Goal: Task Accomplishment & Management: Manage account settings

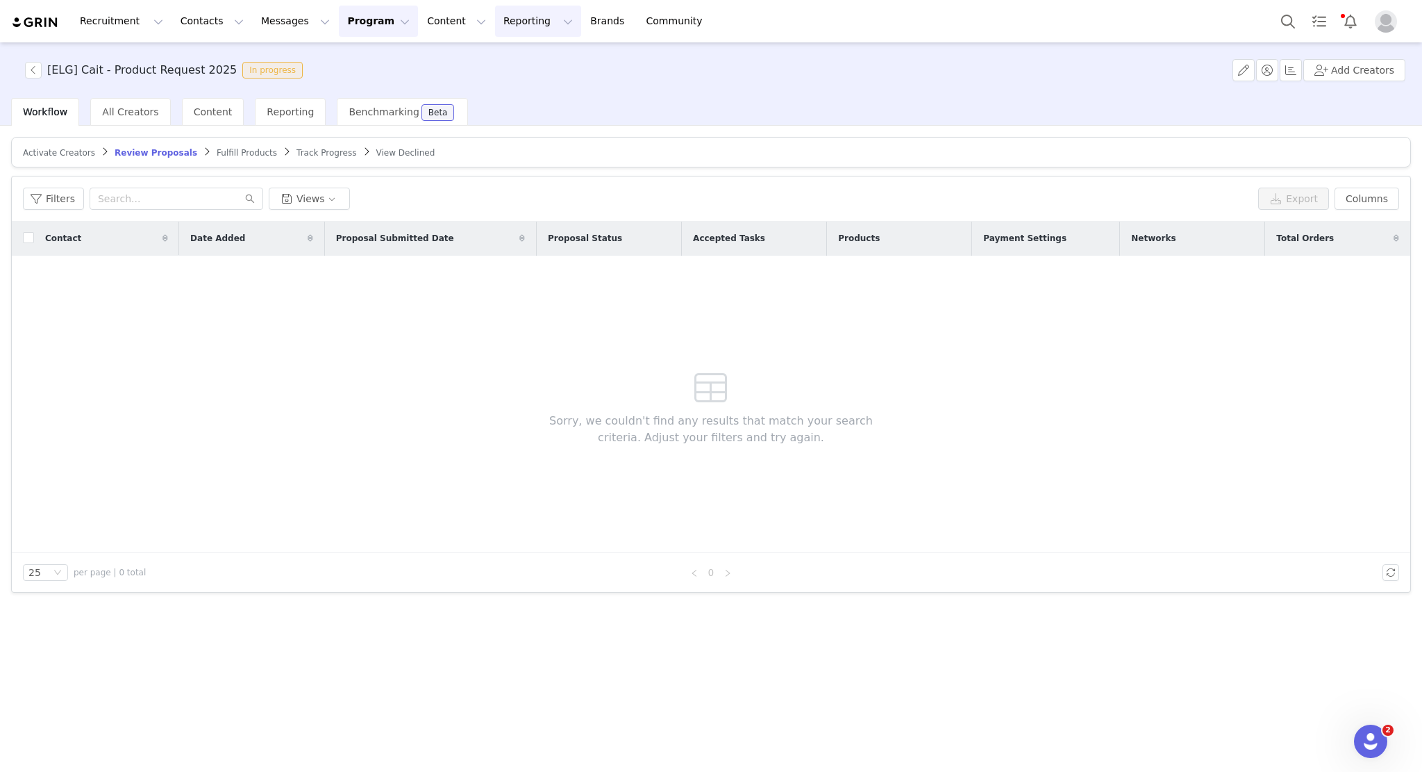
click at [495, 16] on button "Reporting Reporting" at bounding box center [538, 21] width 86 height 31
click at [495, 81] on p "Report Builder" at bounding box center [489, 87] width 69 height 15
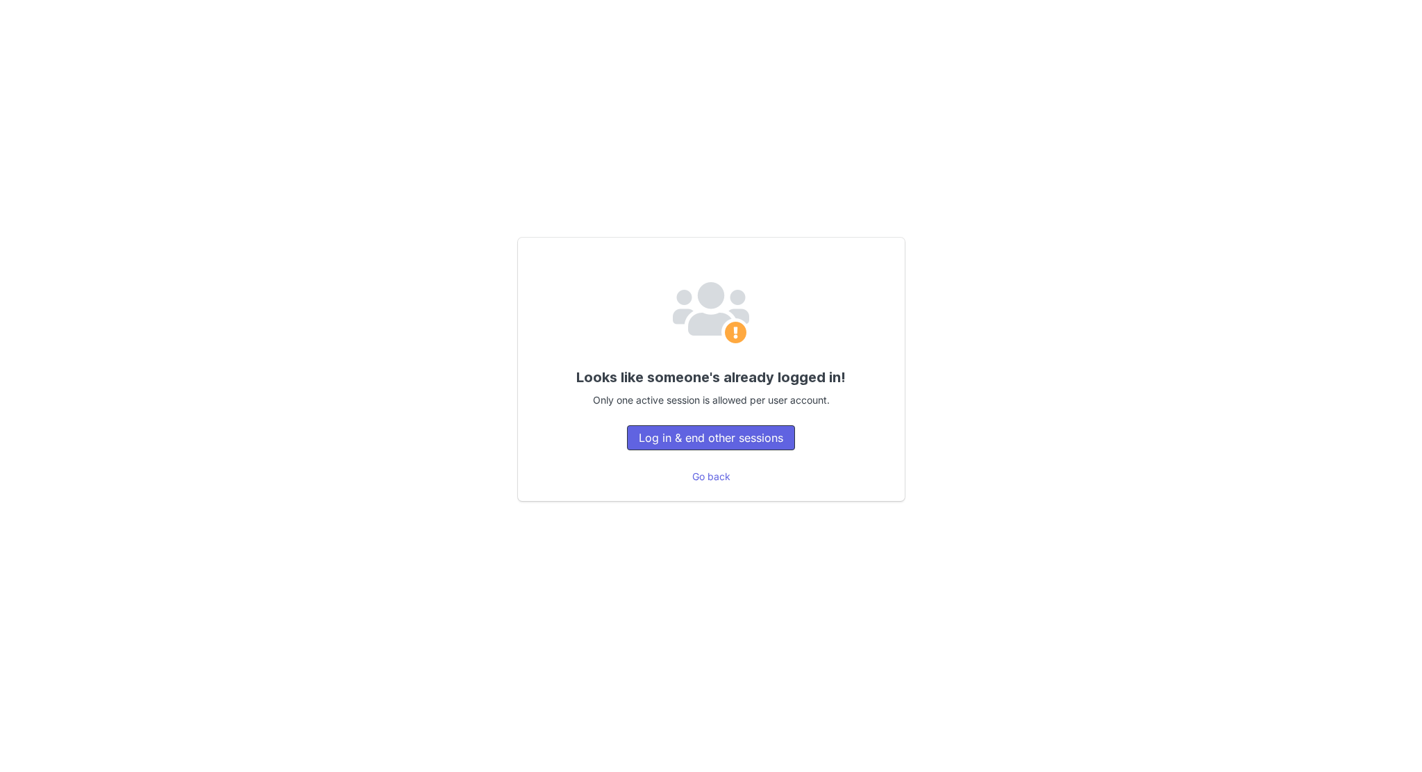
click at [672, 444] on button "Log in & end other sessions" at bounding box center [711, 437] width 168 height 25
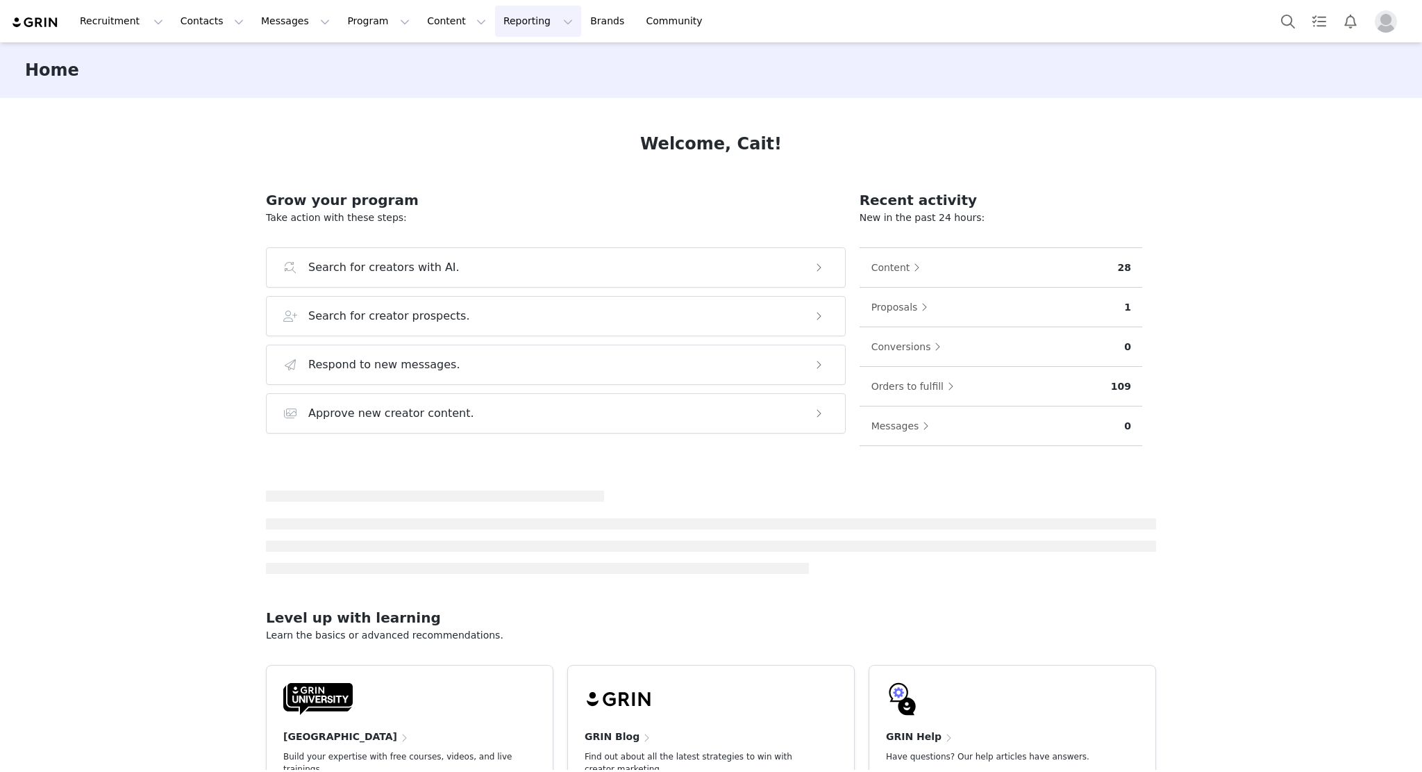
click at [495, 19] on button "Reporting Reporting" at bounding box center [538, 21] width 86 height 31
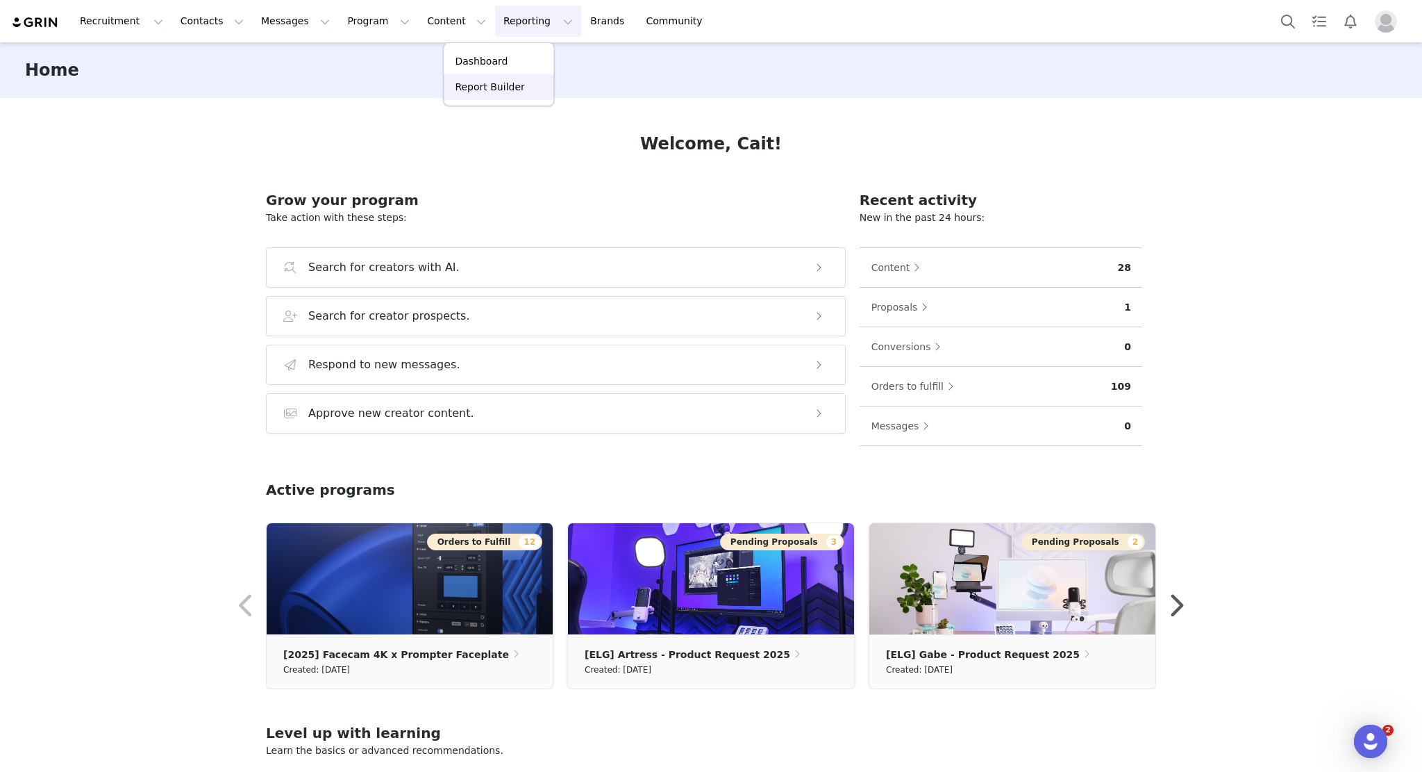
click at [485, 80] on p "Report Builder" at bounding box center [489, 87] width 69 height 15
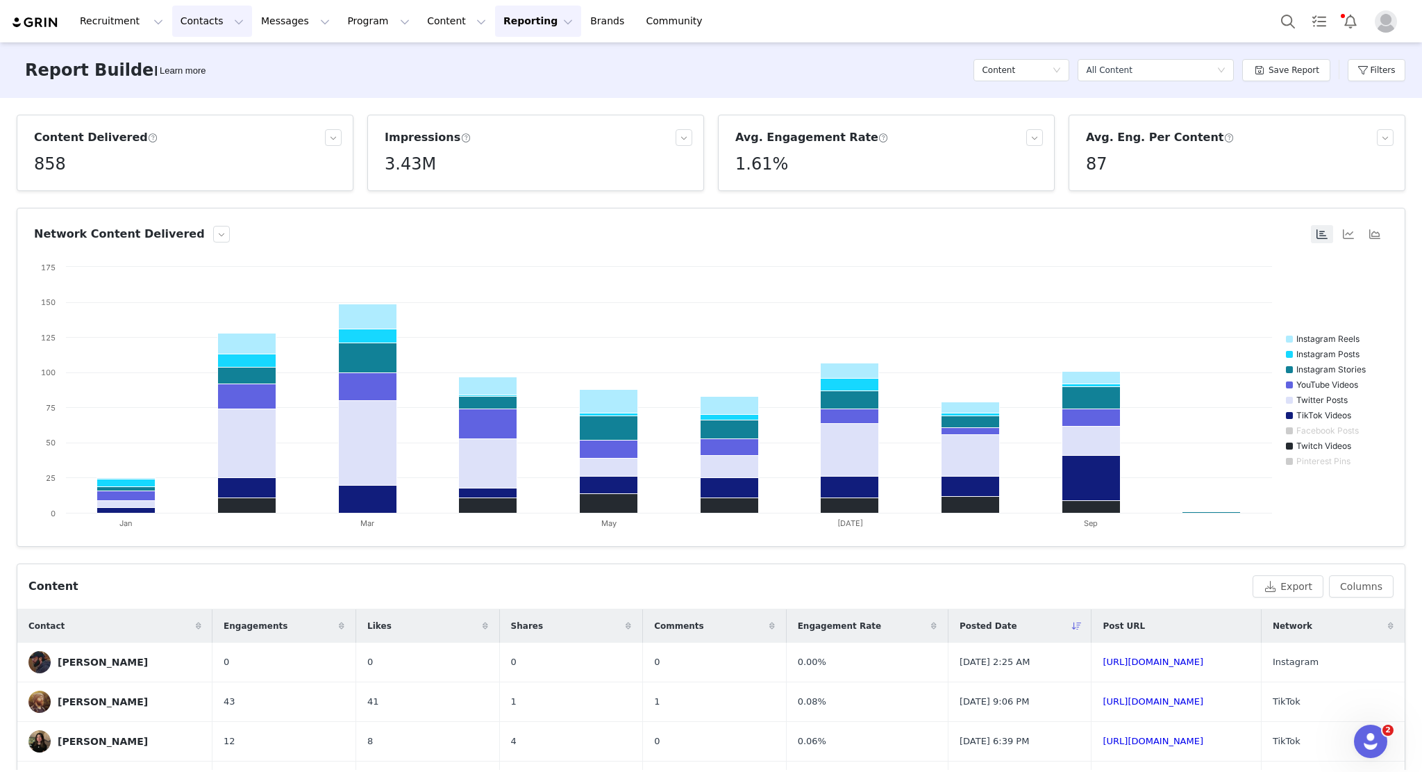
click at [181, 35] on button "Contacts Contacts" at bounding box center [212, 21] width 80 height 31
click at [419, 13] on button "Content Content" at bounding box center [457, 21] width 76 height 31
click at [339, 18] on button "Program Program" at bounding box center [378, 21] width 79 height 31
click at [347, 59] on p "Activations" at bounding box center [342, 61] width 53 height 15
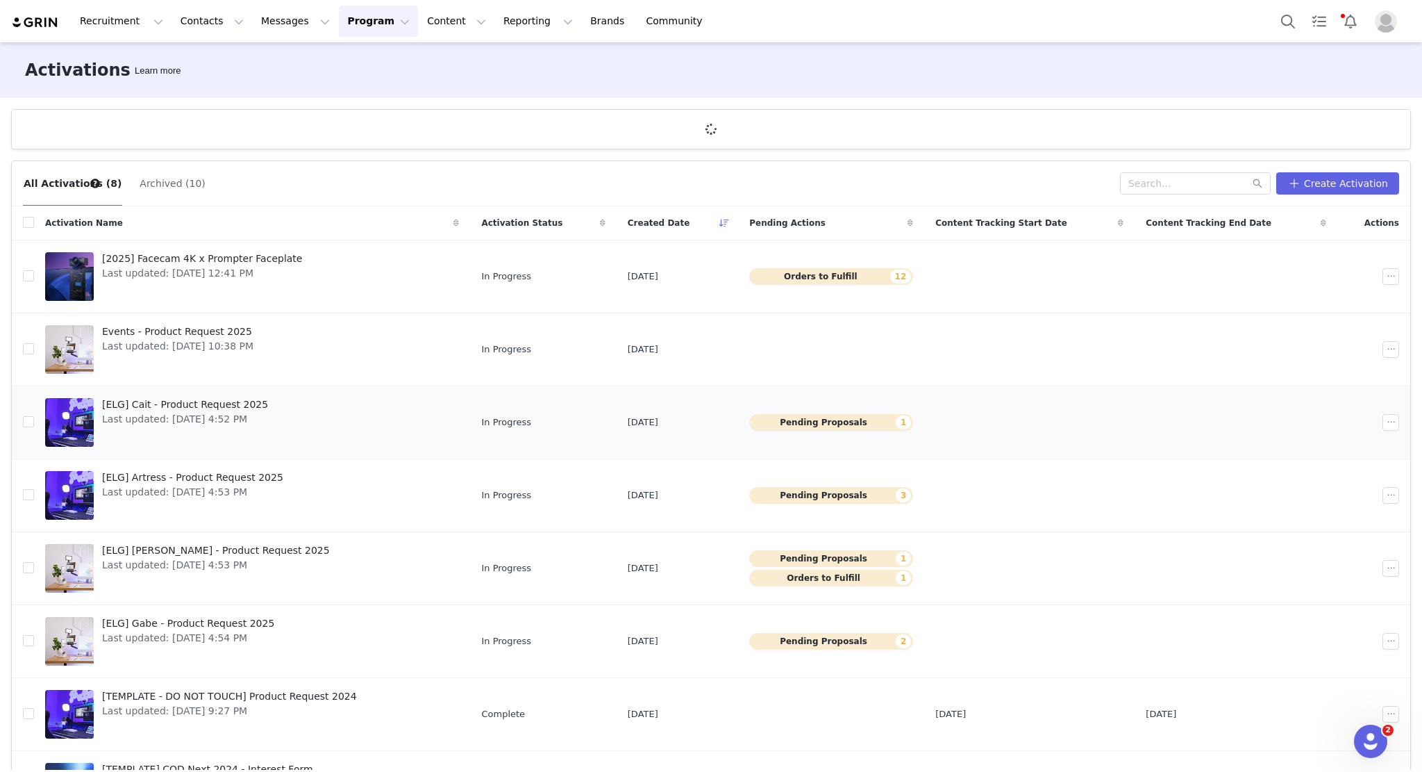
click at [374, 426] on link "[ELG] Cait - Product Request 2025 Last updated: [DATE] 4:52 PM" at bounding box center [252, 422] width 414 height 56
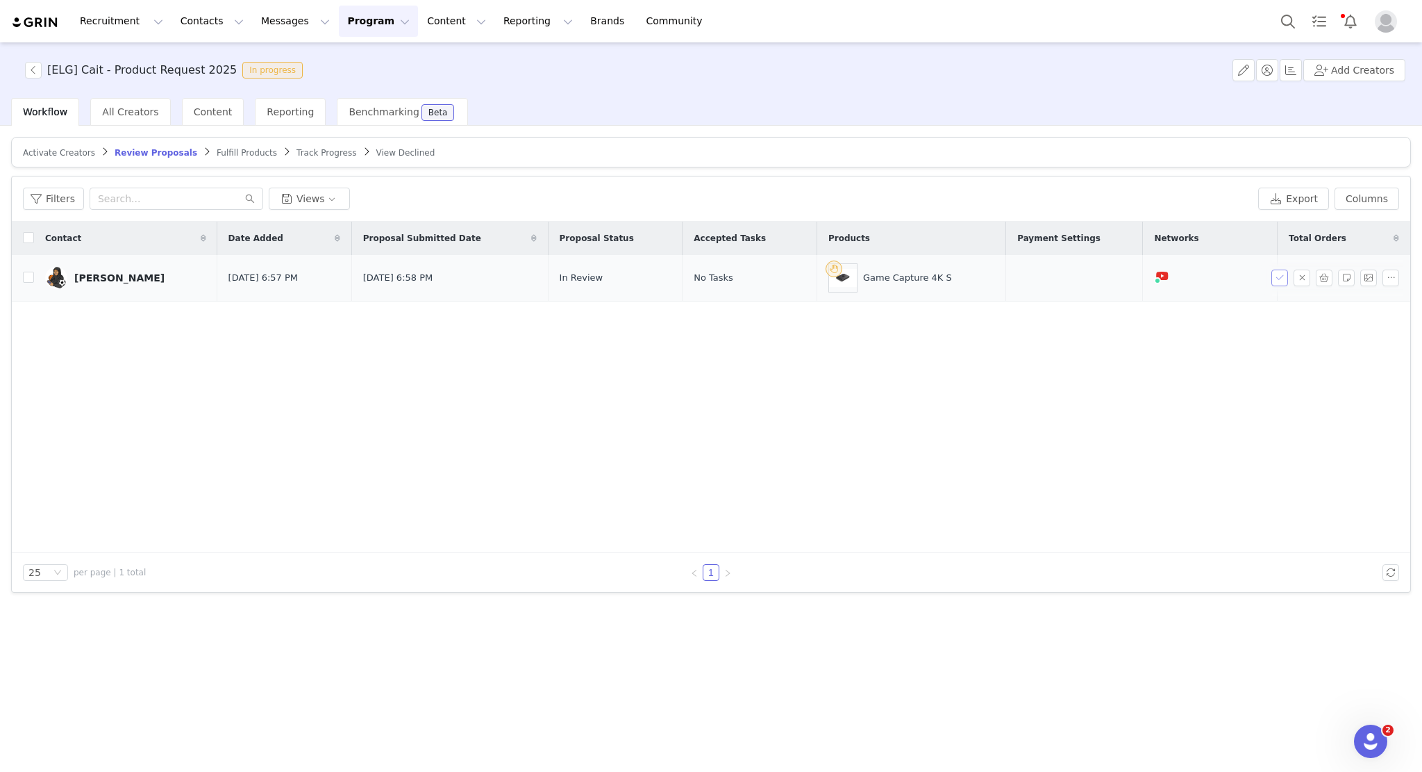
click at [1283, 281] on button "button" at bounding box center [1280, 277] width 17 height 17
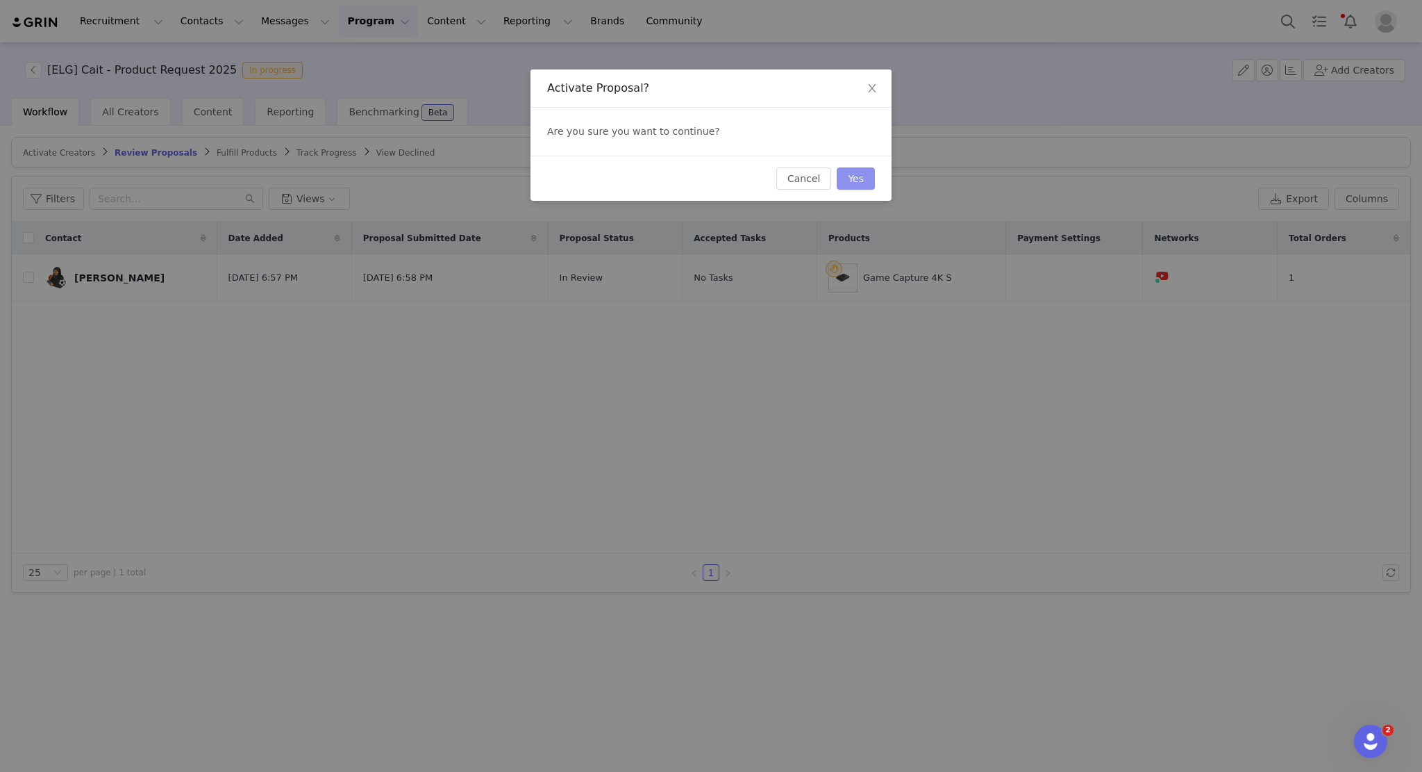
drag, startPoint x: 867, startPoint y: 165, endPoint x: 861, endPoint y: 177, distance: 13.0
click at [861, 177] on div "Cancel Yes" at bounding box center [711, 178] width 361 height 45
click at [861, 177] on button "Yes" at bounding box center [856, 178] width 38 height 22
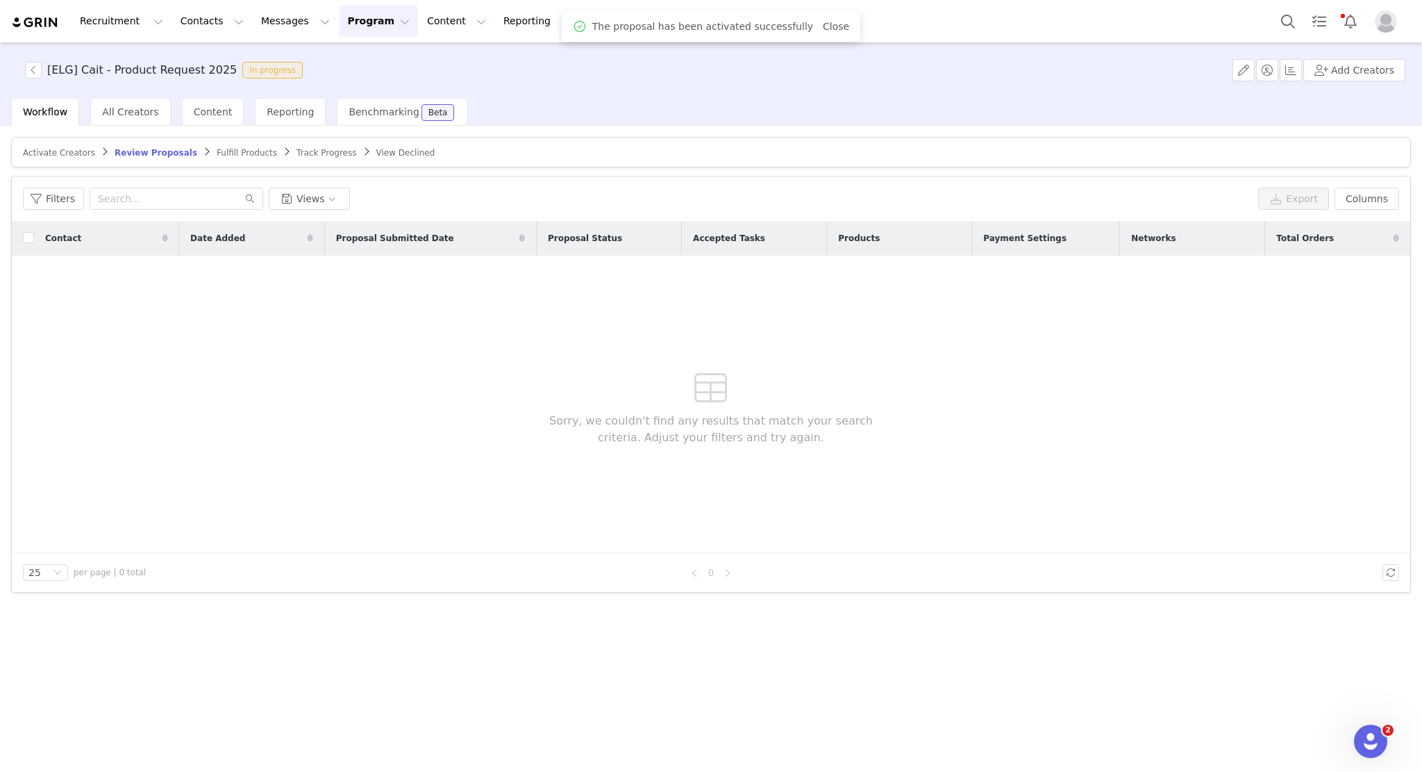
click at [42, 65] on span "[ELG] Cait - Product Request 2025 In progress" at bounding box center [166, 70] width 283 height 17
click at [33, 69] on button "button" at bounding box center [33, 70] width 17 height 17
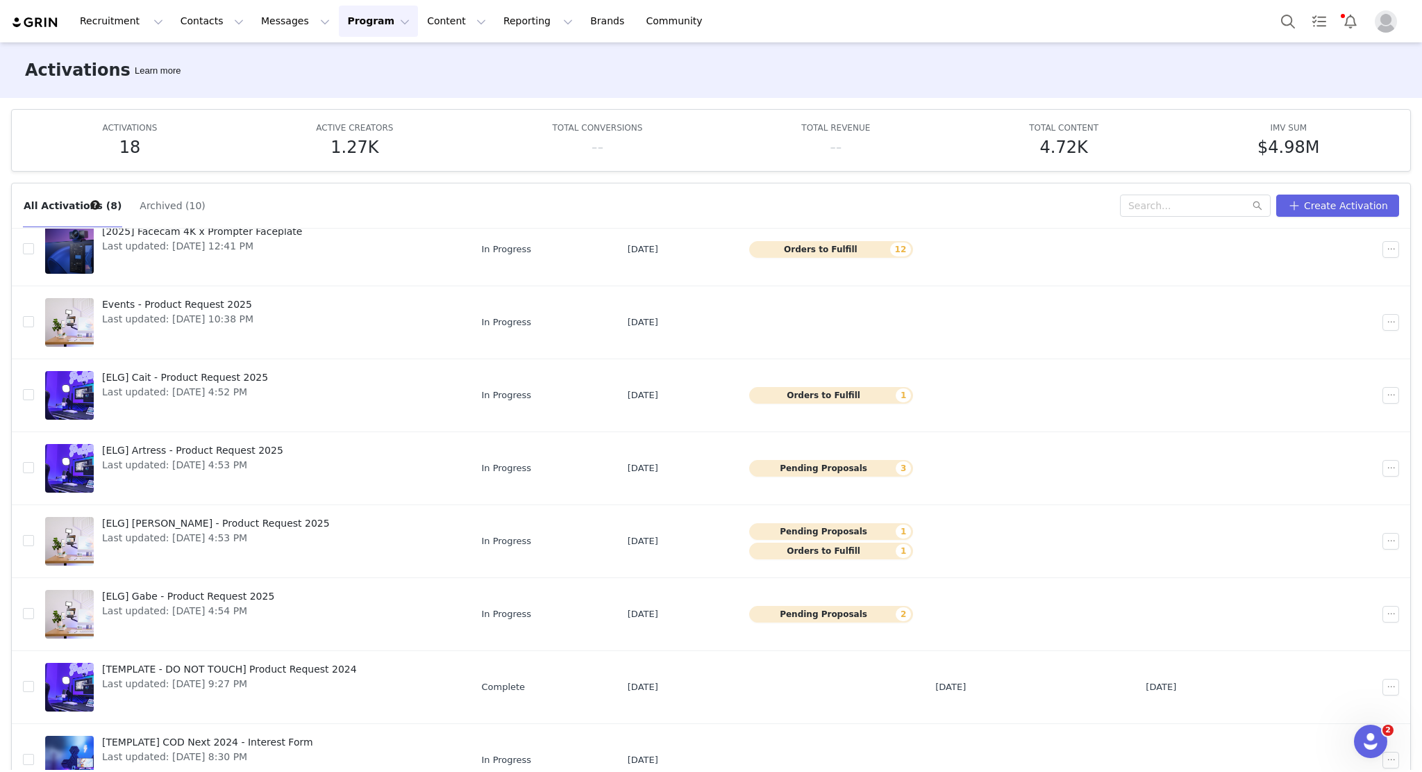
scroll to position [50, 0]
click at [368, 382] on link "[ELG] Cait - Product Request 2025 Last updated: [DATE] 4:52 PM" at bounding box center [252, 395] width 414 height 56
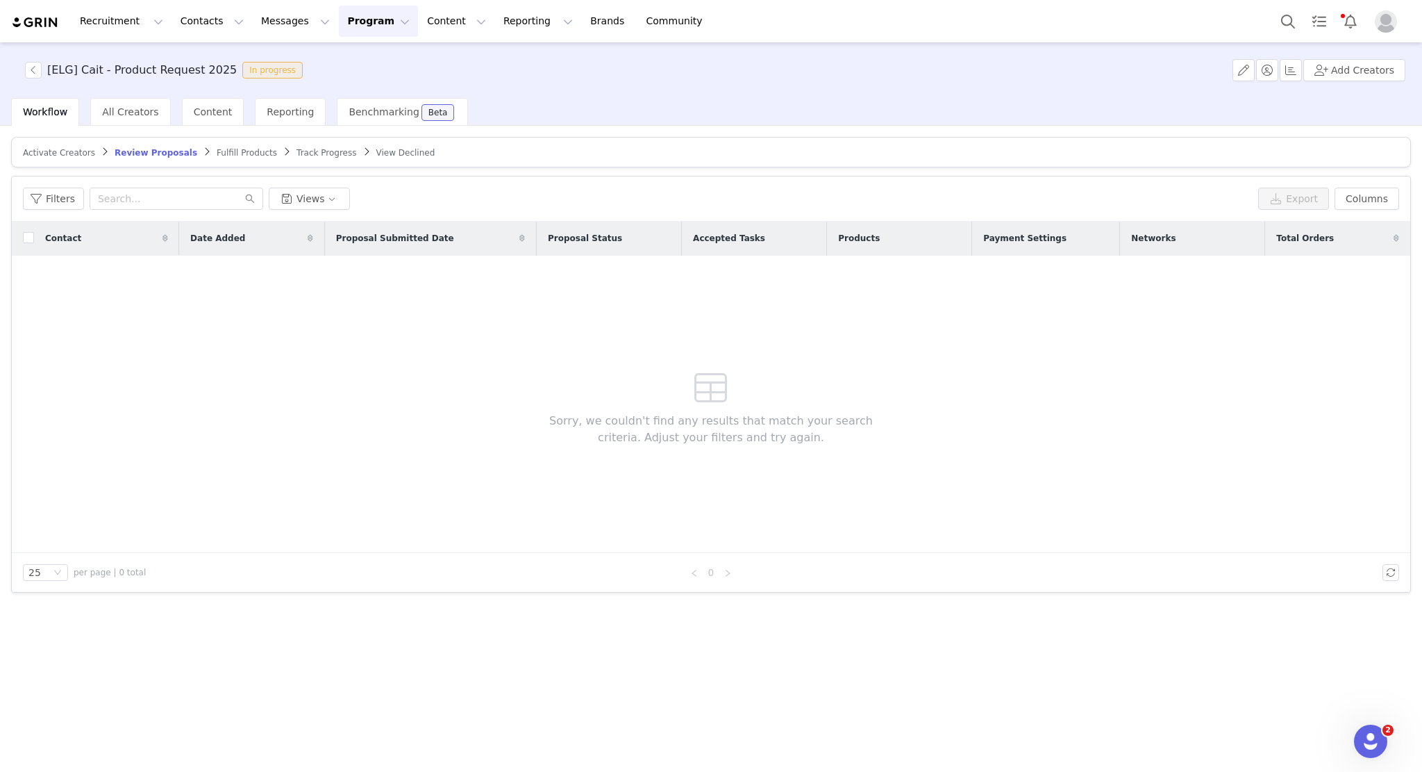
click at [217, 151] on span "Fulfill Products" at bounding box center [247, 153] width 60 height 10
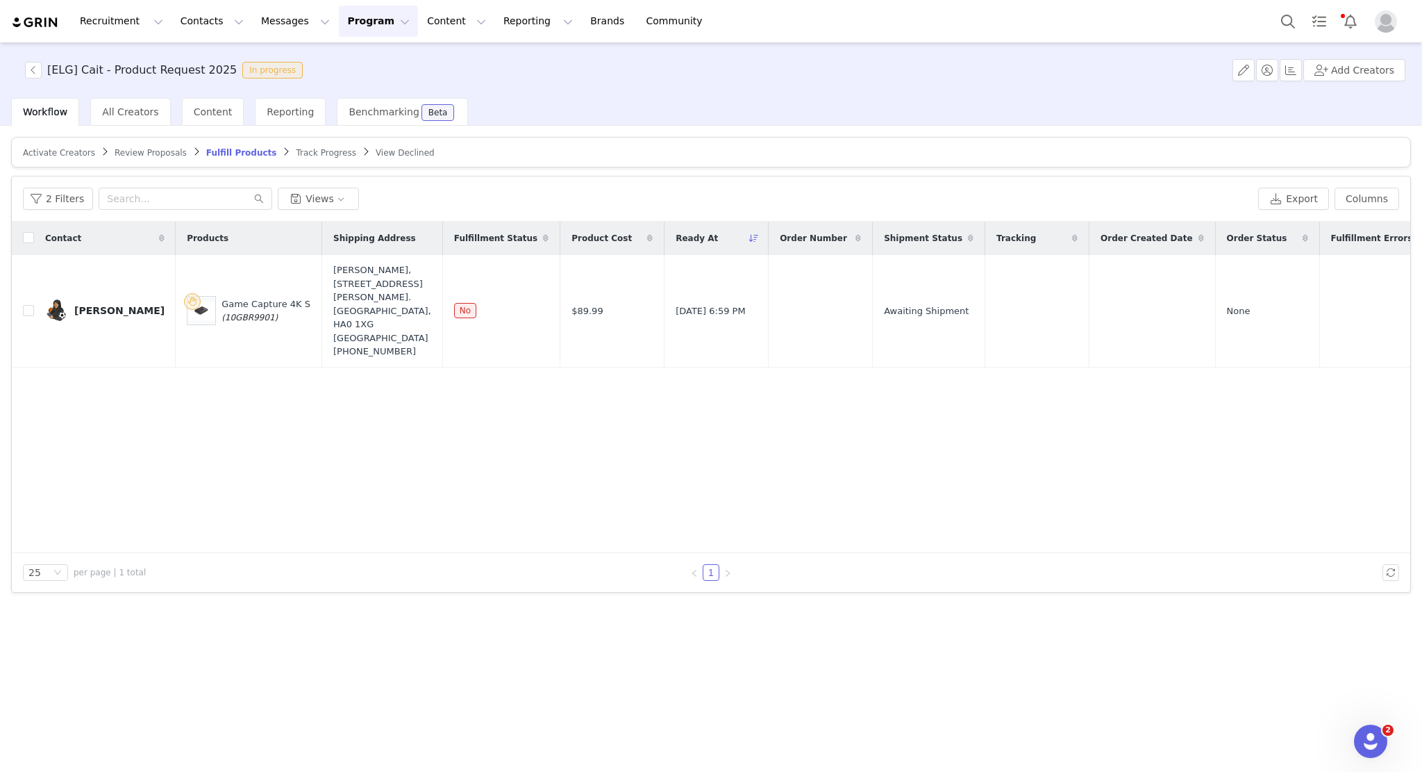
click at [147, 153] on span "Review Proposals" at bounding box center [151, 153] width 72 height 10
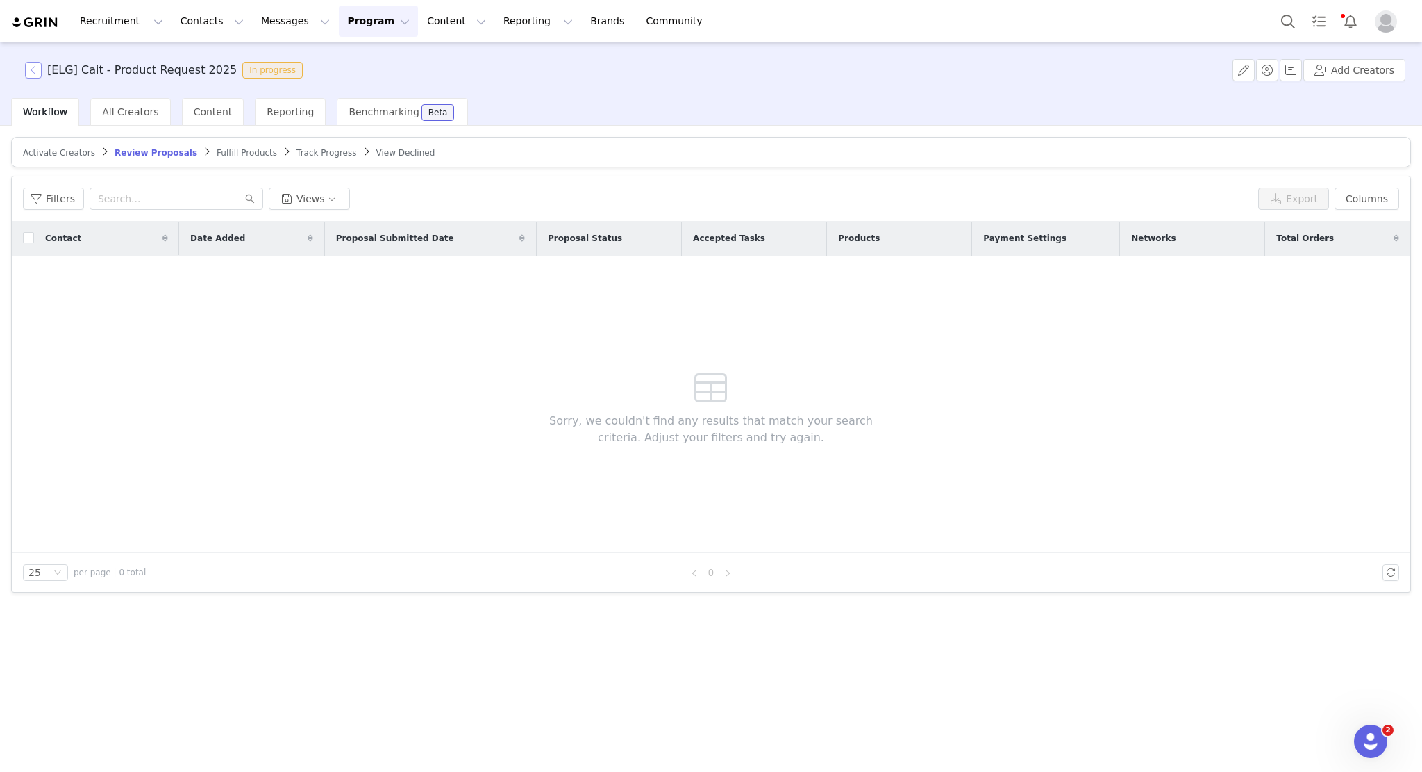
click at [31, 77] on button "button" at bounding box center [33, 70] width 17 height 17
